Goal: Information Seeking & Learning: Learn about a topic

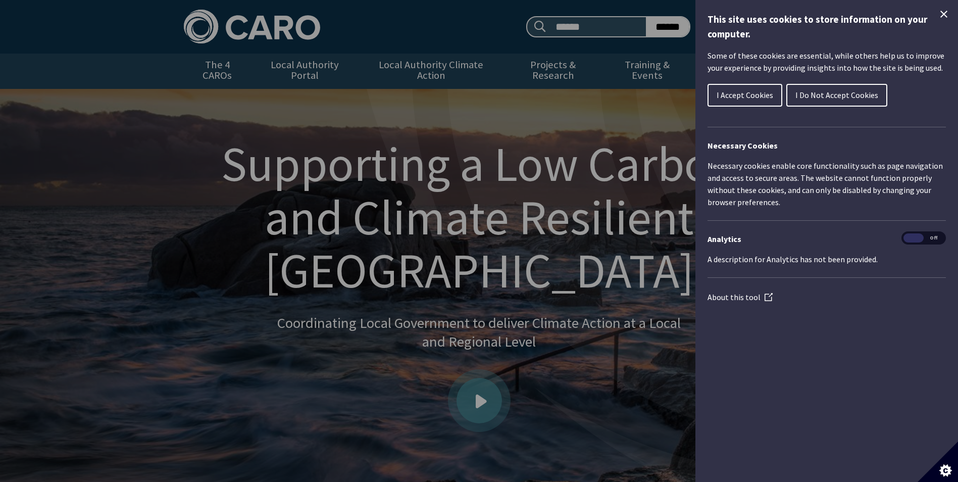
click at [945, 13] on icon "Close Cookie Control" at bounding box center [944, 14] width 7 height 7
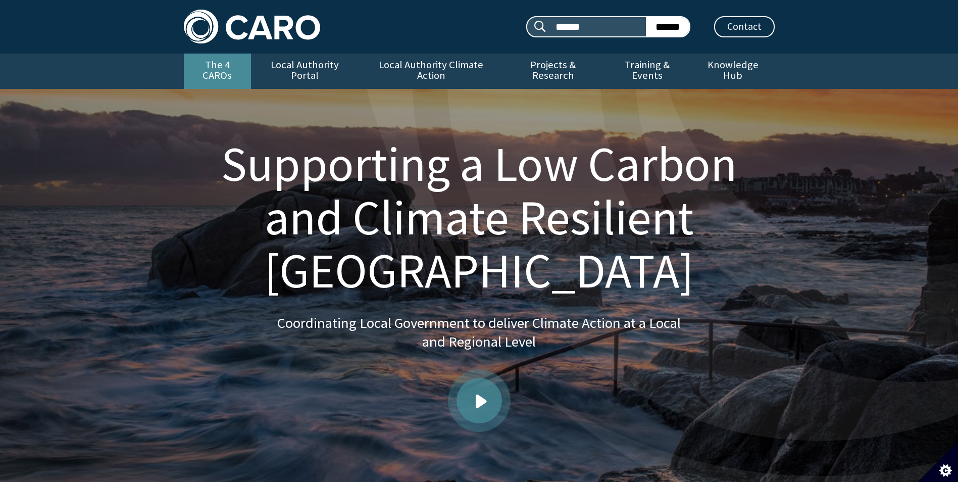
click at [225, 67] on link "The 4 CAROs" at bounding box center [217, 71] width 67 height 35
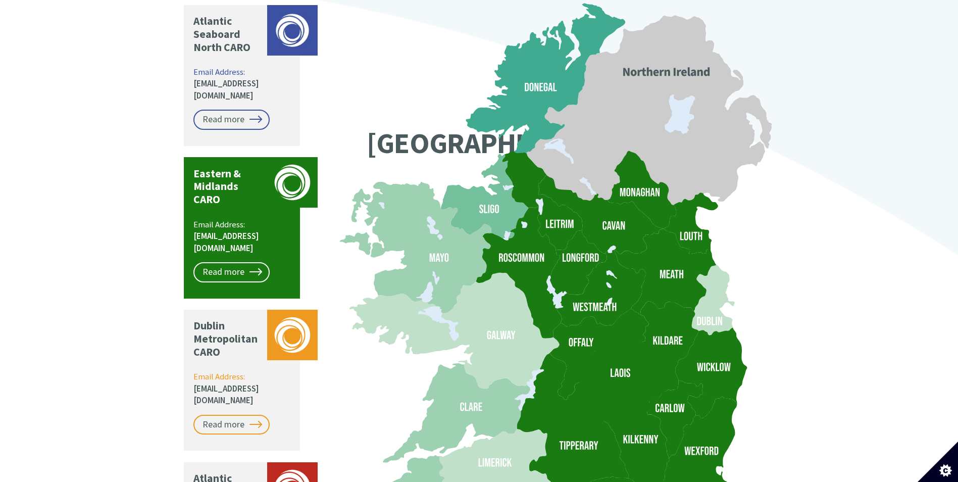
scroll to position [859, 0]
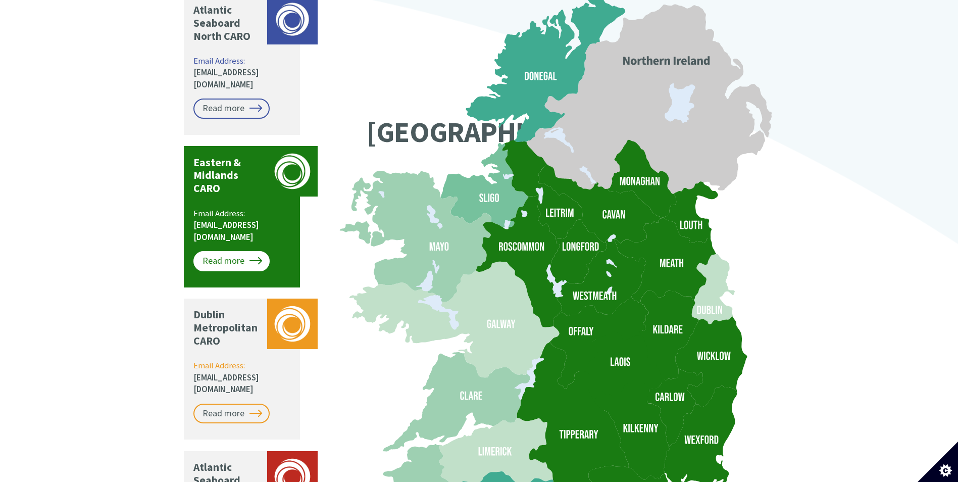
click at [238, 251] on link "Read more" at bounding box center [231, 261] width 76 height 20
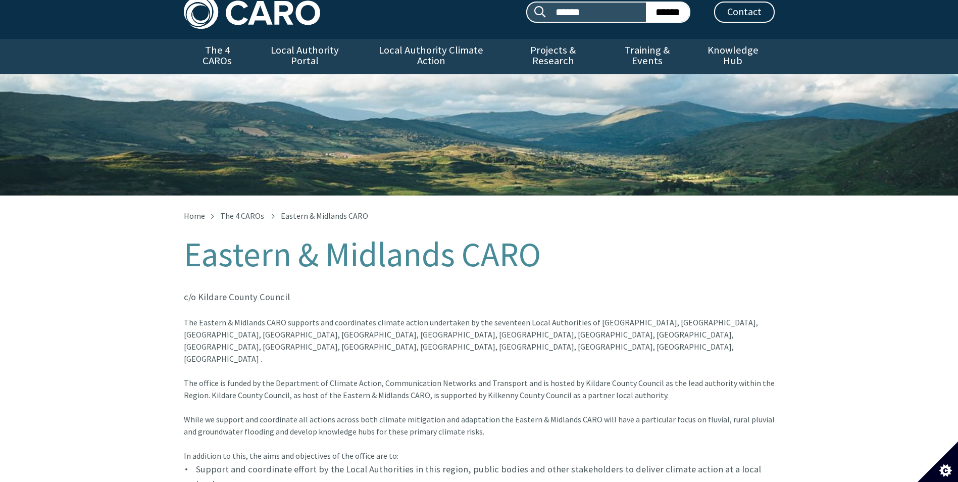
scroll to position [202, 0]
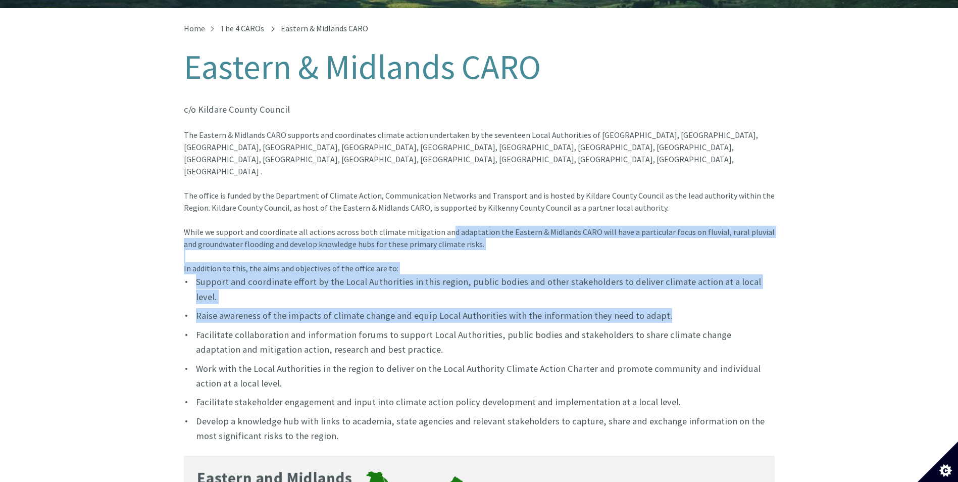
drag, startPoint x: 446, startPoint y: 200, endPoint x: 755, endPoint y: 255, distance: 314.0
click at [755, 255] on div "The Eastern & Midlands CARO supports and coordinates climate action undertaken …" at bounding box center [479, 286] width 591 height 314
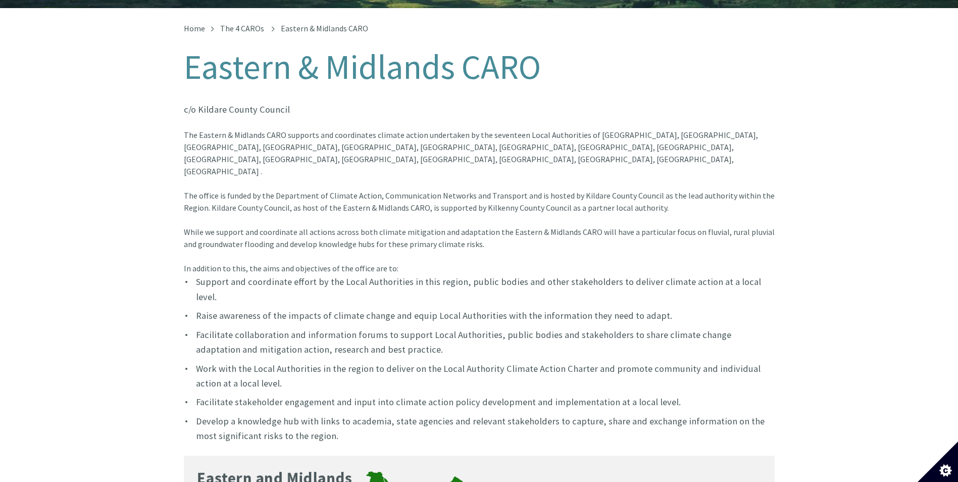
click at [529, 131] on div "The Eastern & Midlands CARO supports and coordinates climate action undertaken …" at bounding box center [479, 177] width 591 height 97
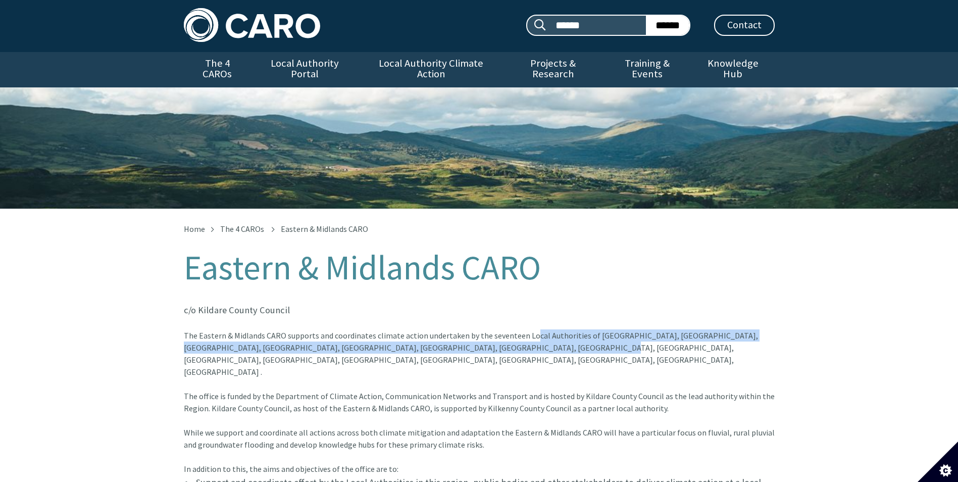
scroll to position [0, 0]
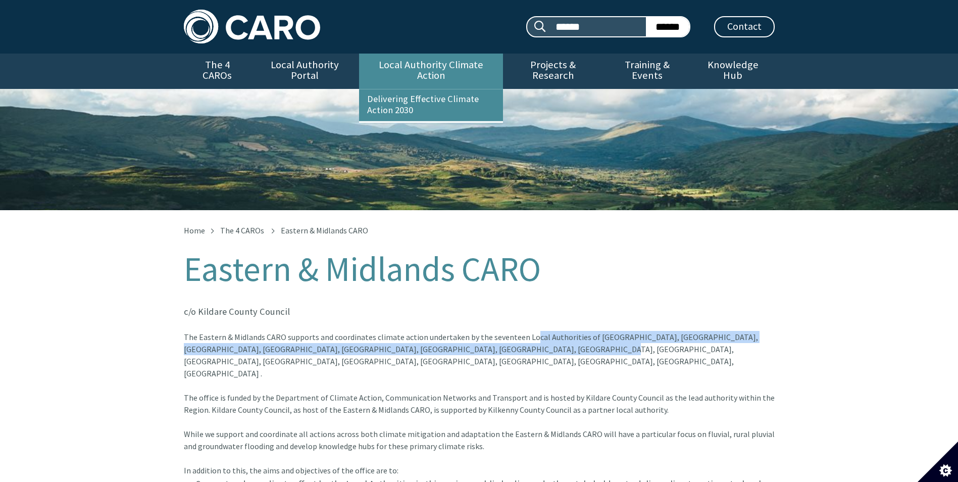
click at [391, 62] on link "Local Authority Climate Action" at bounding box center [431, 71] width 144 height 35
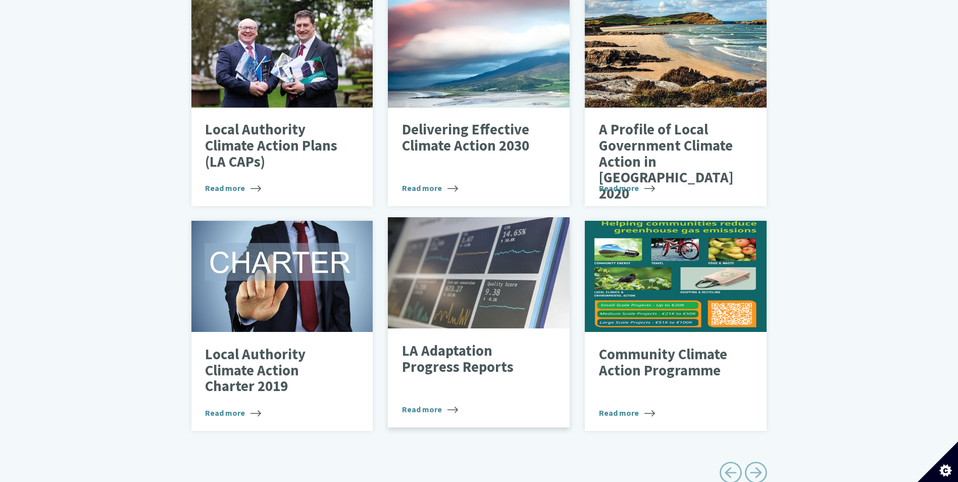
scroll to position [303, 0]
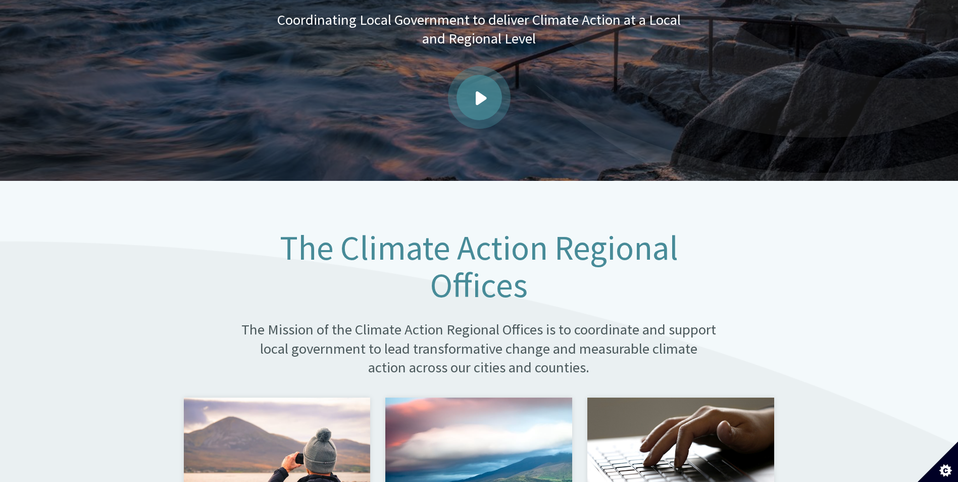
scroll to position [556, 0]
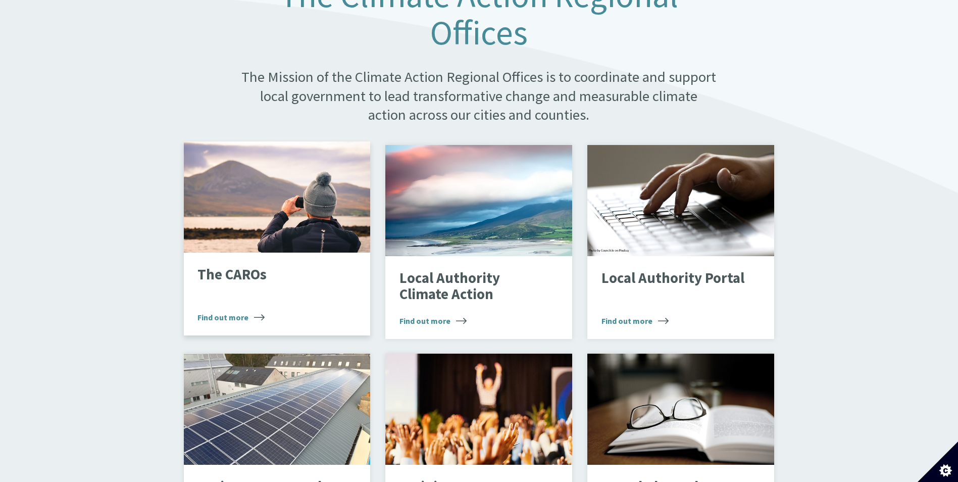
click at [243, 172] on div "Looking through binoculars" at bounding box center [277, 196] width 187 height 111
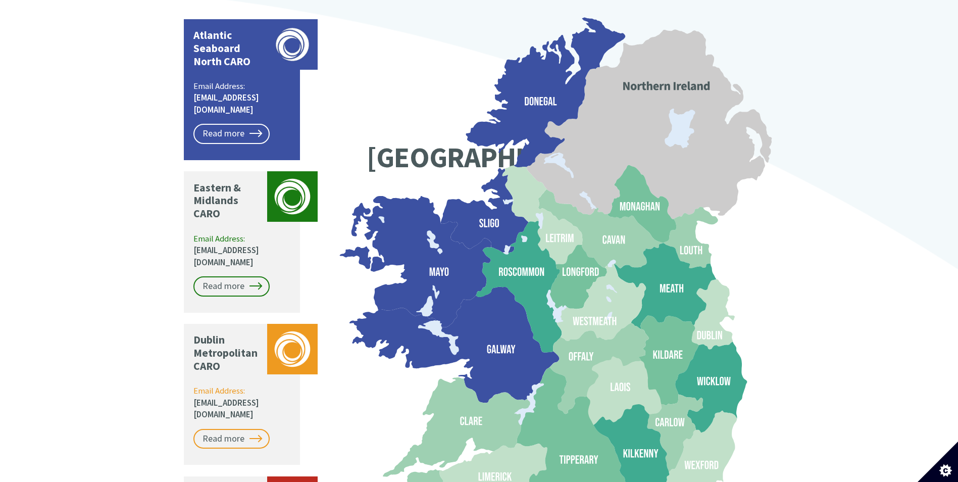
scroll to position [859, 0]
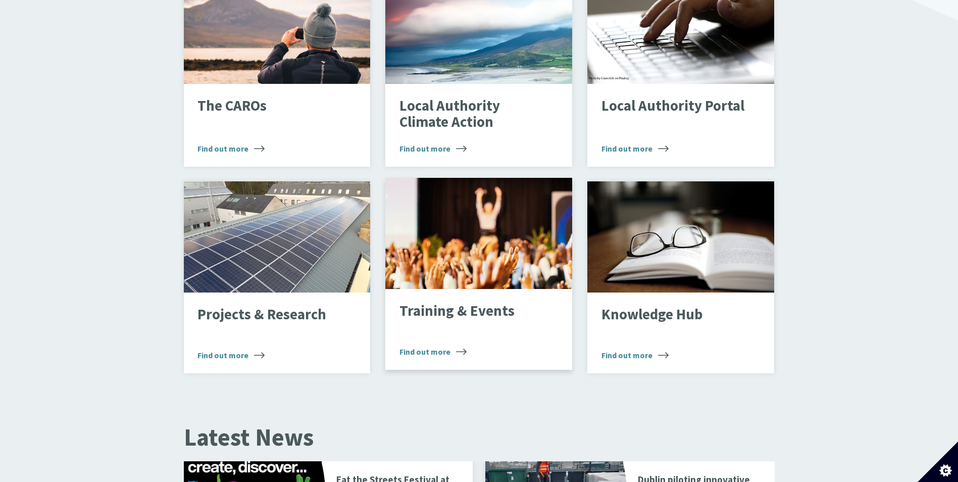
scroll to position [758, 0]
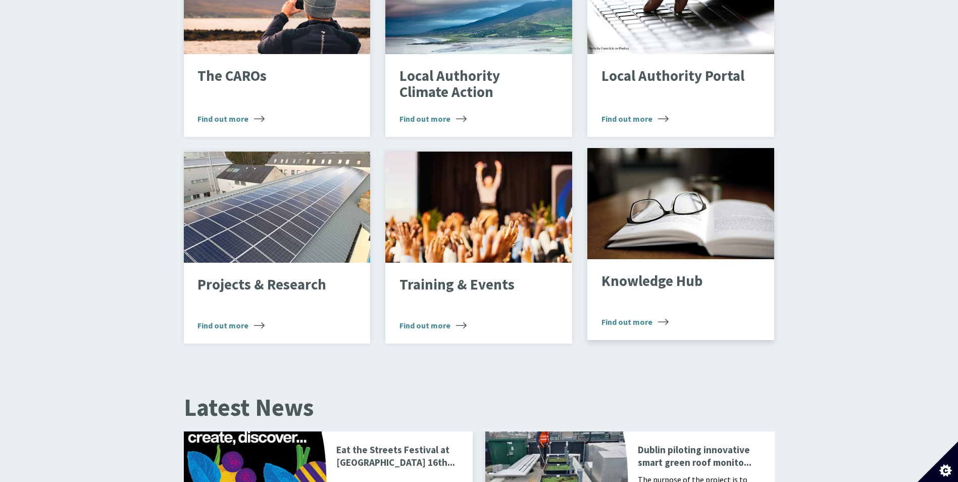
click at [620, 273] on p "Knowledge Hub" at bounding box center [673, 281] width 143 height 16
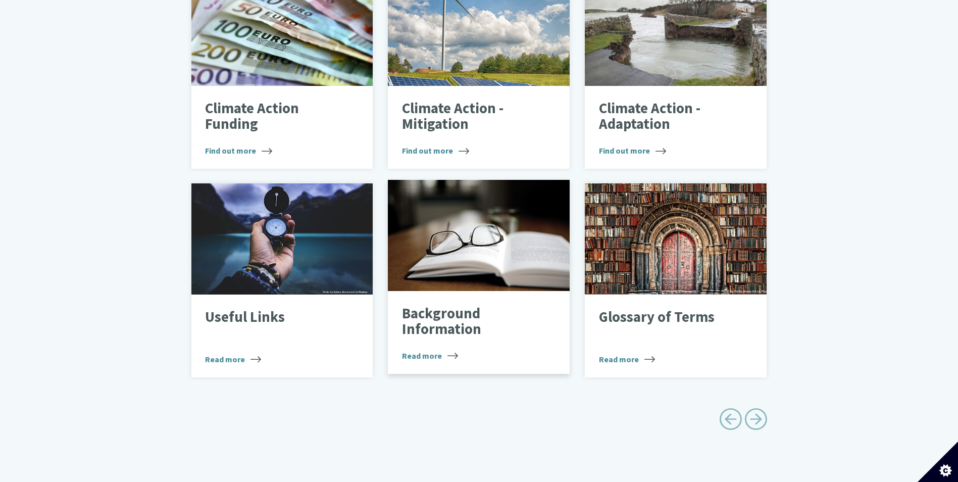
scroll to position [345, 0]
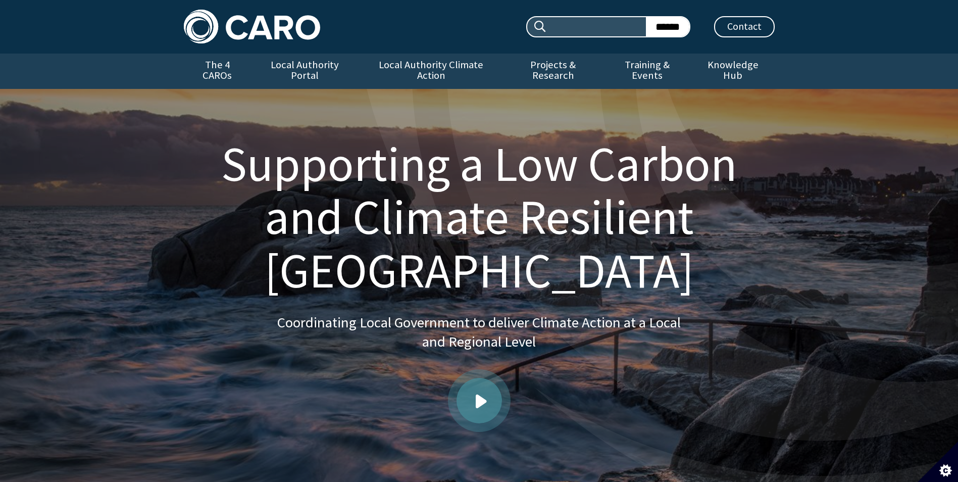
scroll to position [758, 0]
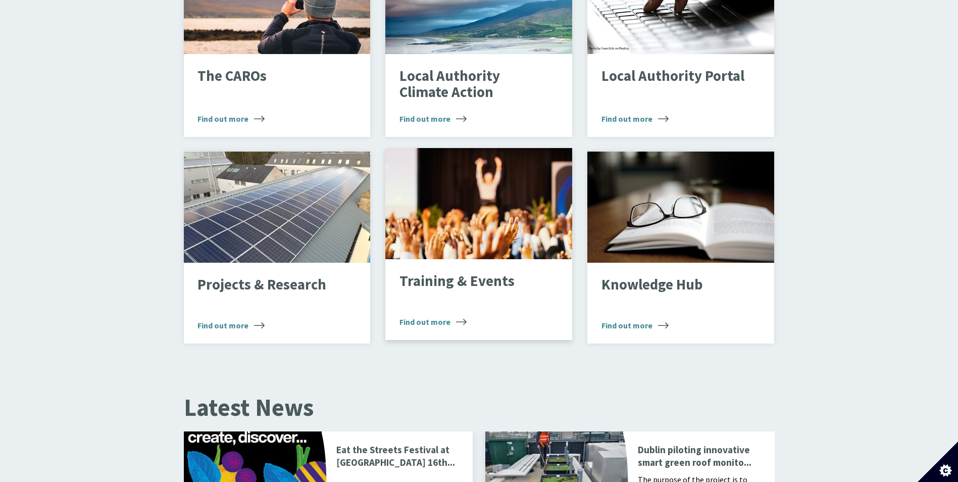
click at [478, 223] on div "Crowd" at bounding box center [478, 203] width 187 height 111
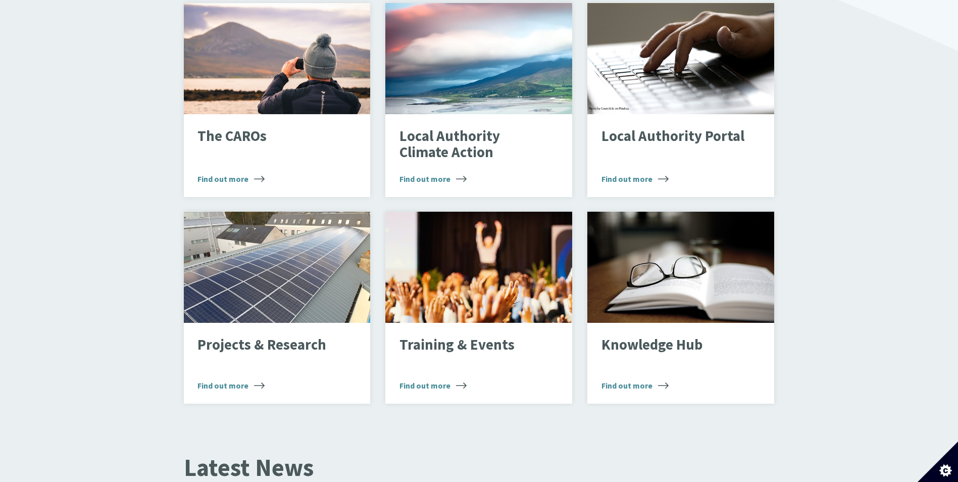
scroll to position [505, 0]
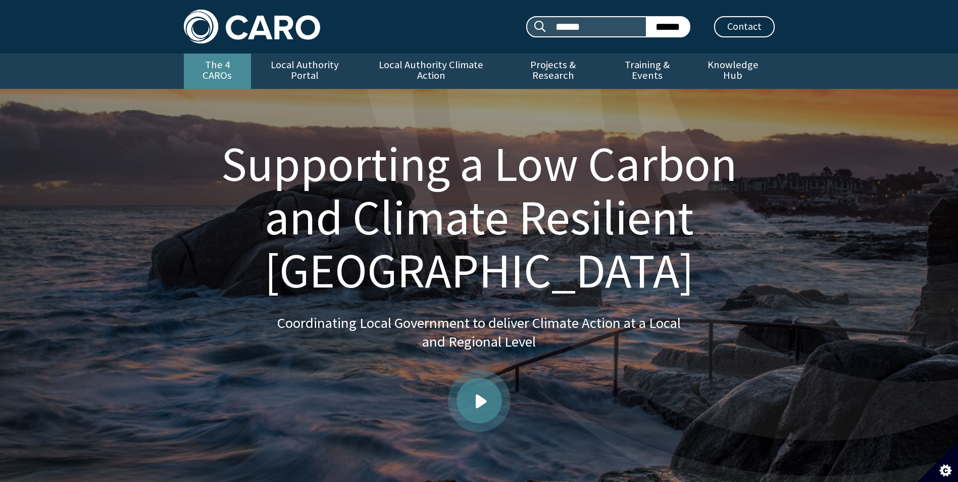
click at [230, 60] on link "The 4 CAROs" at bounding box center [217, 71] width 67 height 35
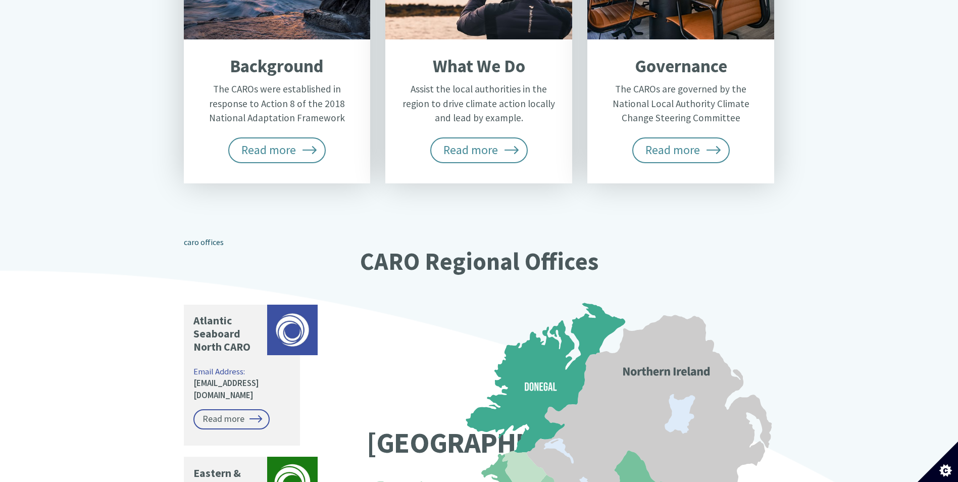
scroll to position [556, 0]
